Goal: Information Seeking & Learning: Learn about a topic

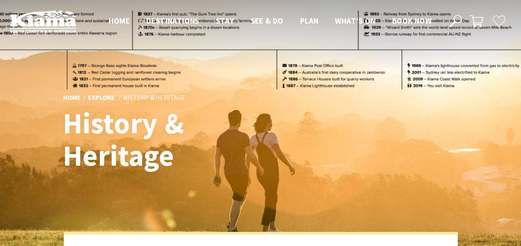
scroll to position [315, 531]
